Goal: Task Accomplishment & Management: Manage account settings

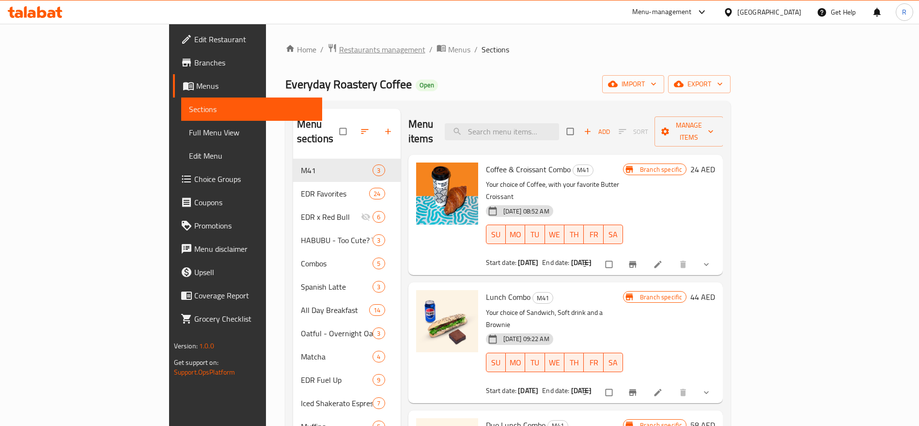
click at [339, 49] on span "Restaurants management" at bounding box center [382, 50] width 86 height 12
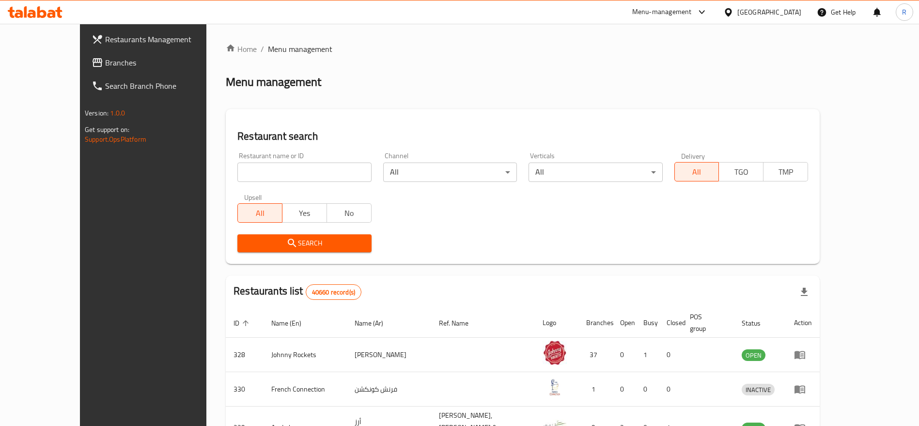
click at [319, 172] on input "search" at bounding box center [304, 171] width 134 height 19
type input "everyday roastery"
click button "Search" at bounding box center [304, 243] width 134 height 18
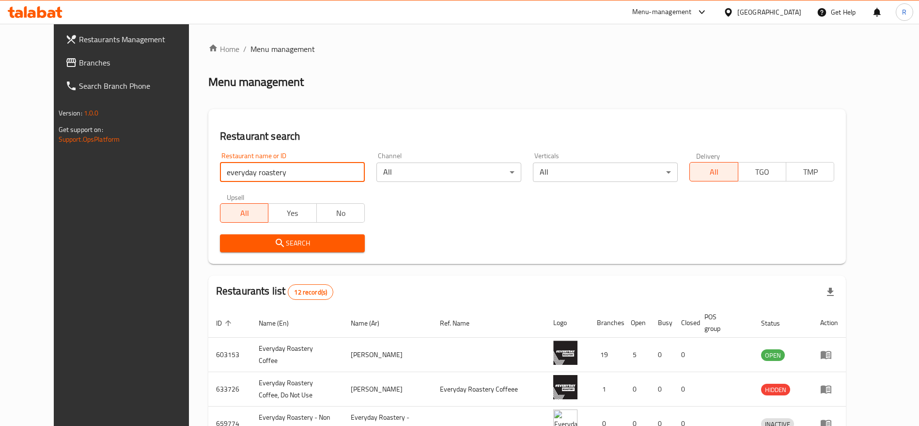
scroll to position [229, 0]
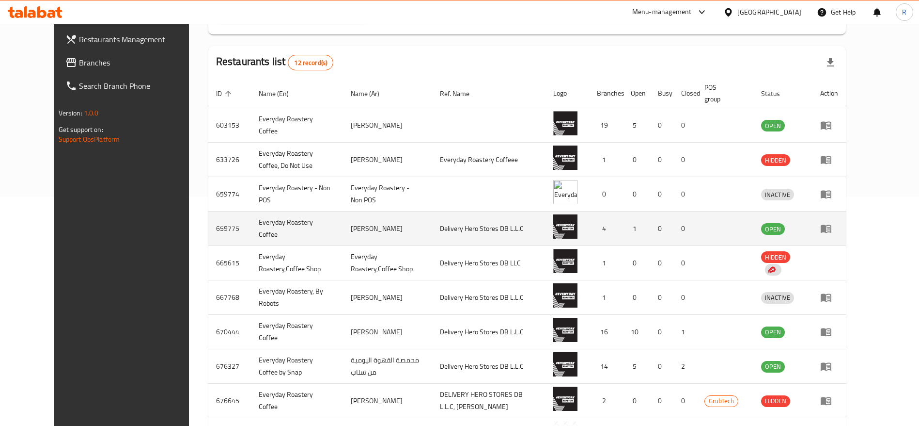
click at [838, 230] on link "enhanced table" at bounding box center [830, 228] width 18 height 12
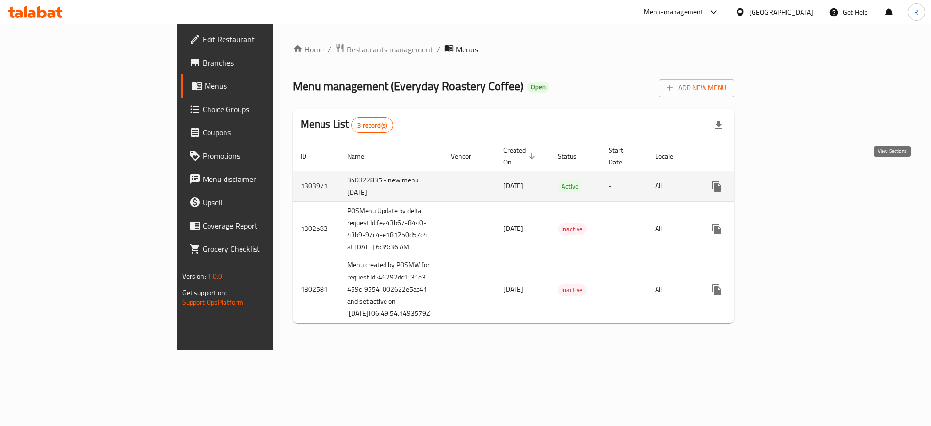
click at [798, 178] on link "enhanced table" at bounding box center [785, 185] width 23 height 23
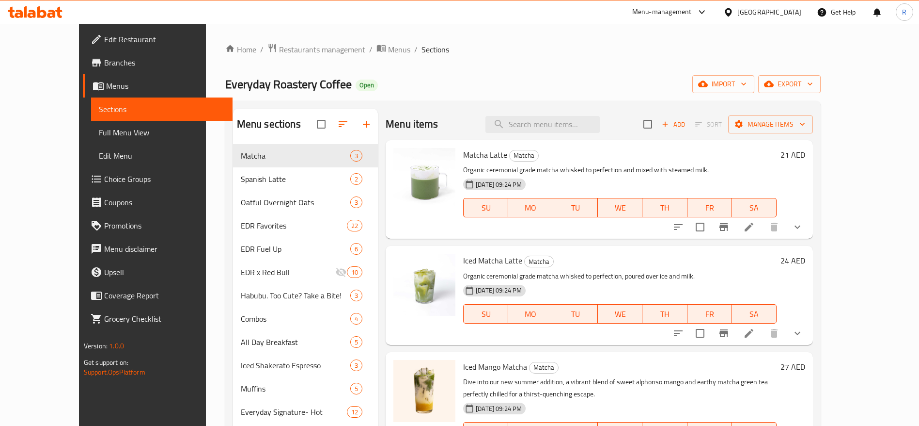
click at [104, 173] on span "Choice Groups" at bounding box center [164, 179] width 121 height 12
